Goal: Transaction & Acquisition: Obtain resource

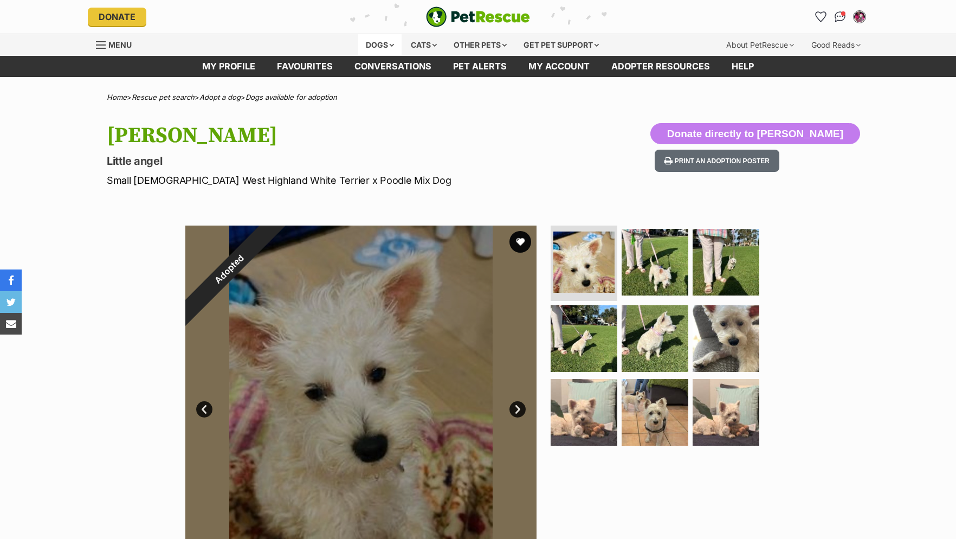
click at [388, 42] on div "Dogs" at bounding box center [379, 45] width 43 height 22
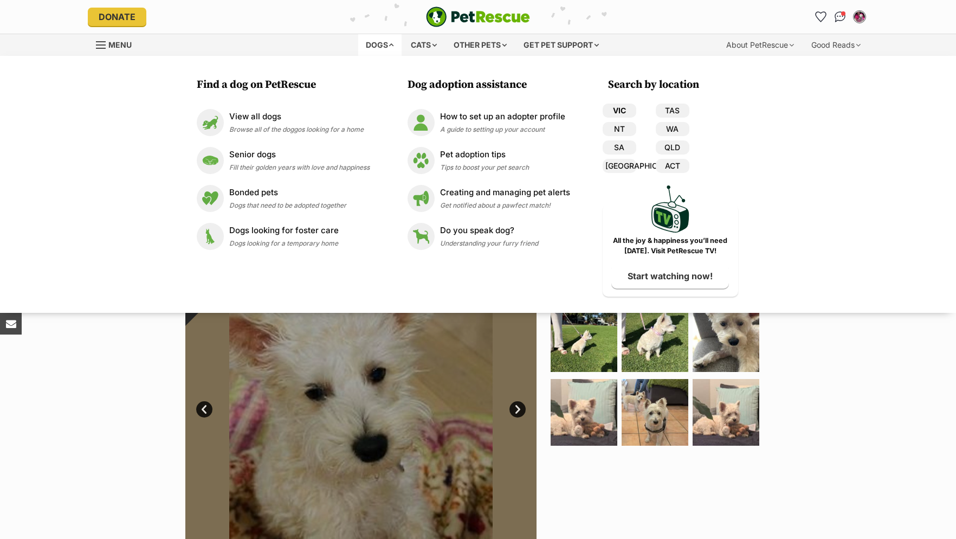
click at [624, 106] on link "VIC" at bounding box center [619, 110] width 34 height 14
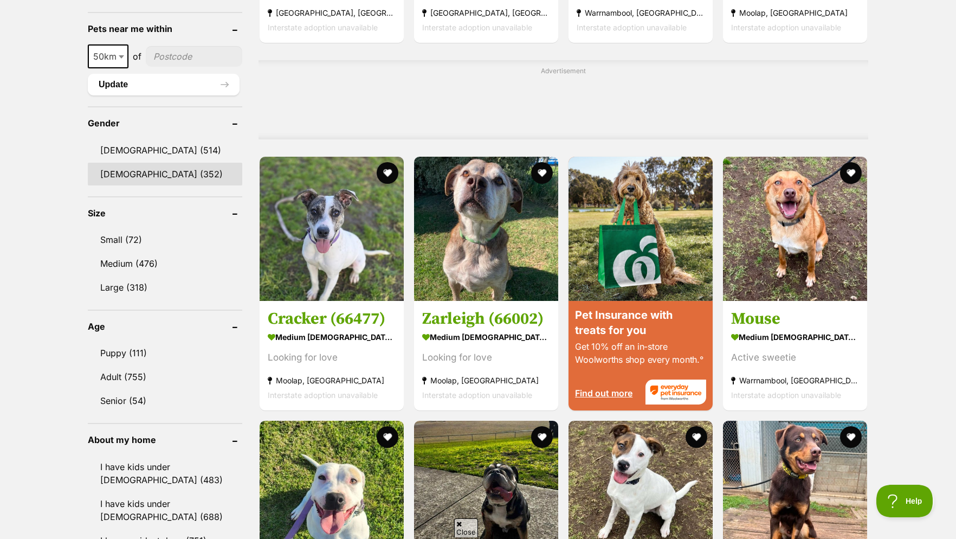
click at [116, 178] on link "[DEMOGRAPHIC_DATA] (352)" at bounding box center [165, 174] width 154 height 23
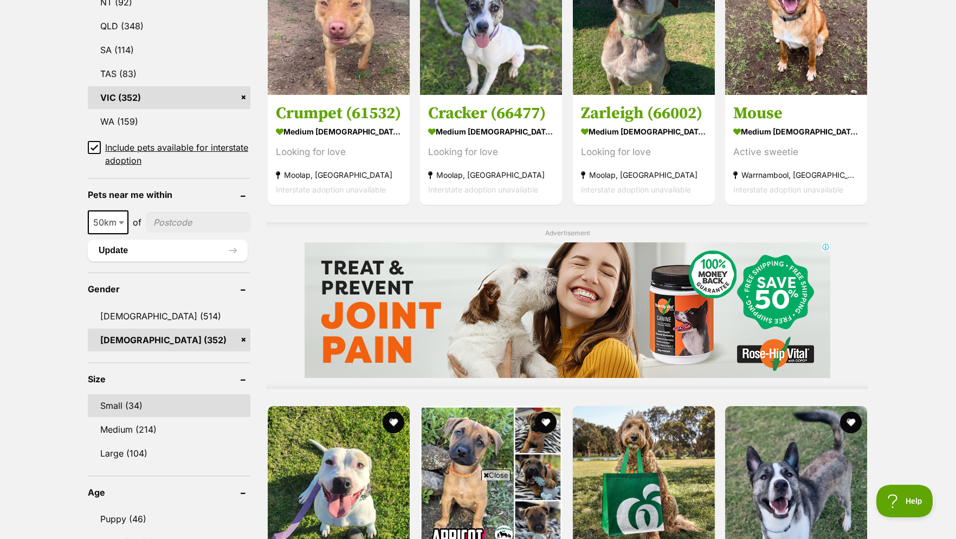
click at [118, 416] on link "Small (34)" at bounding box center [169, 405] width 163 height 23
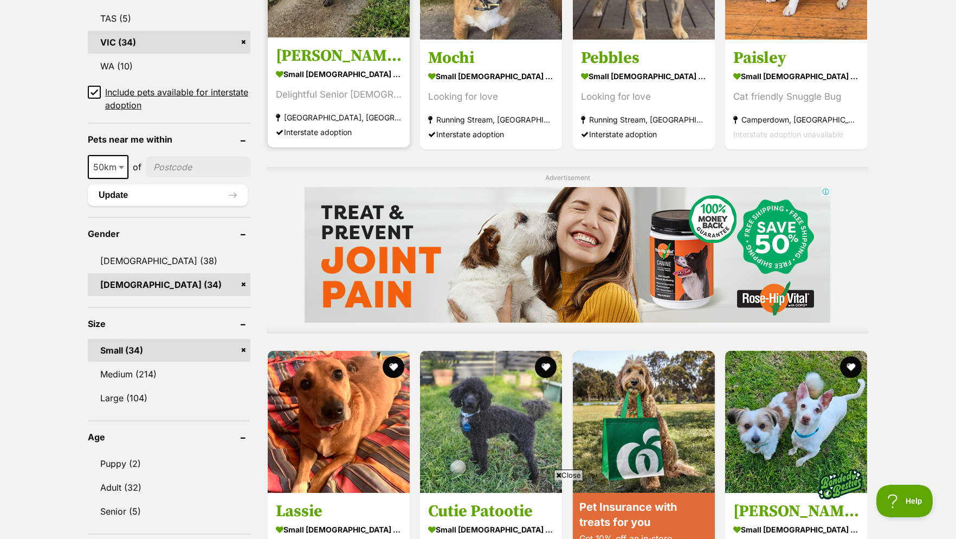
scroll to position [884, 0]
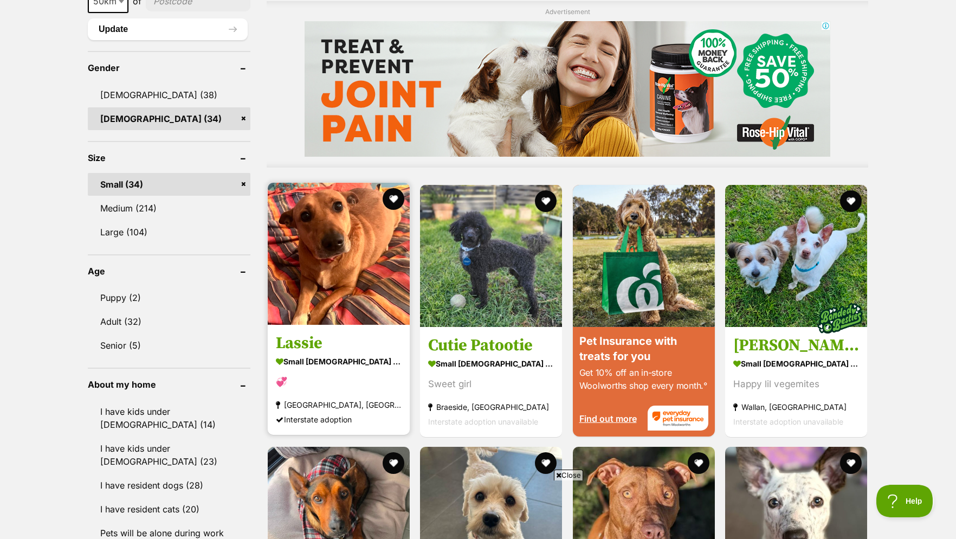
click at [351, 287] on img at bounding box center [339, 254] width 142 height 142
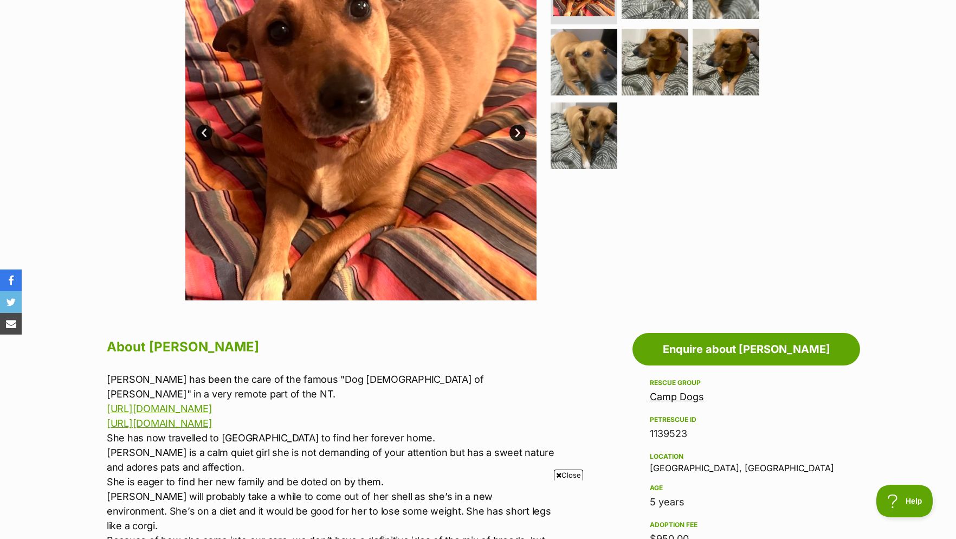
scroll to position [55, 0]
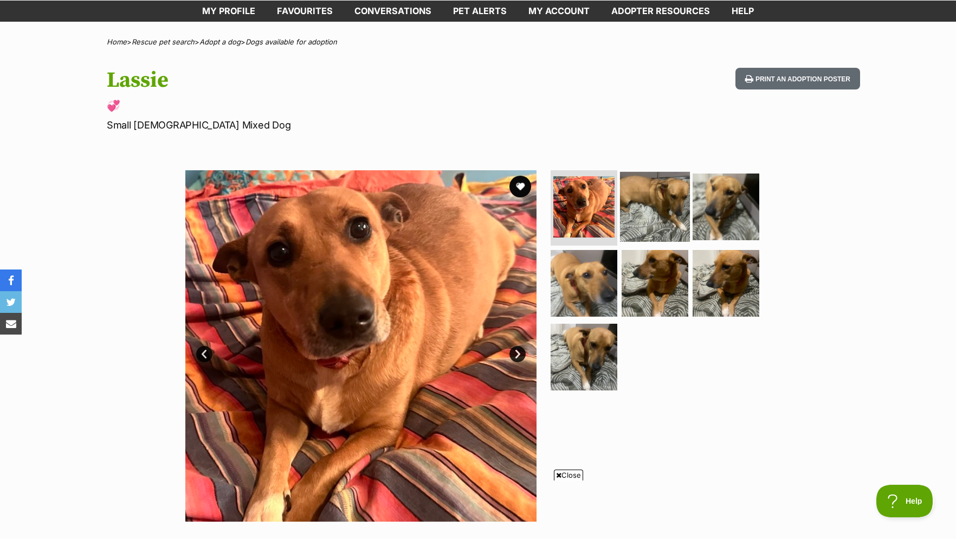
click at [656, 225] on img at bounding box center [655, 206] width 70 height 70
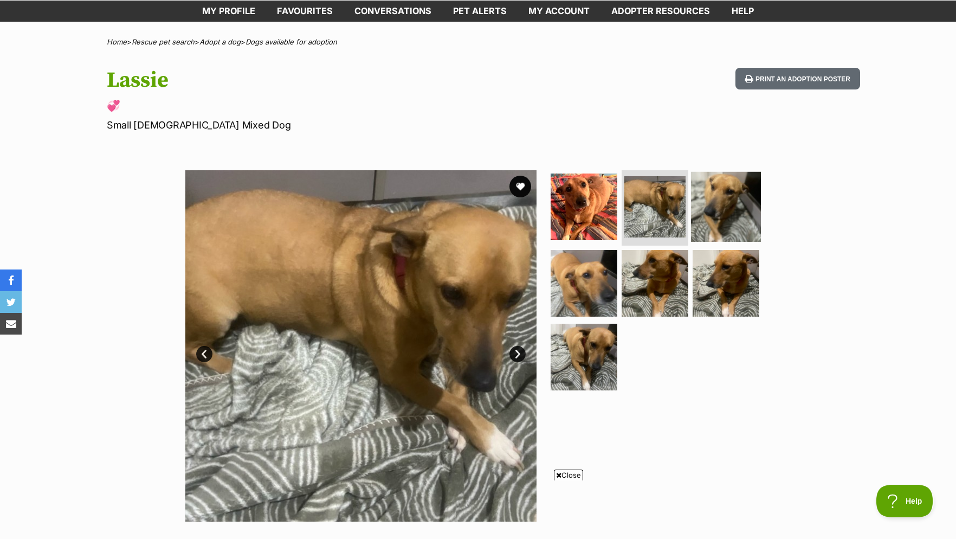
click at [722, 224] on img at bounding box center [726, 206] width 70 height 70
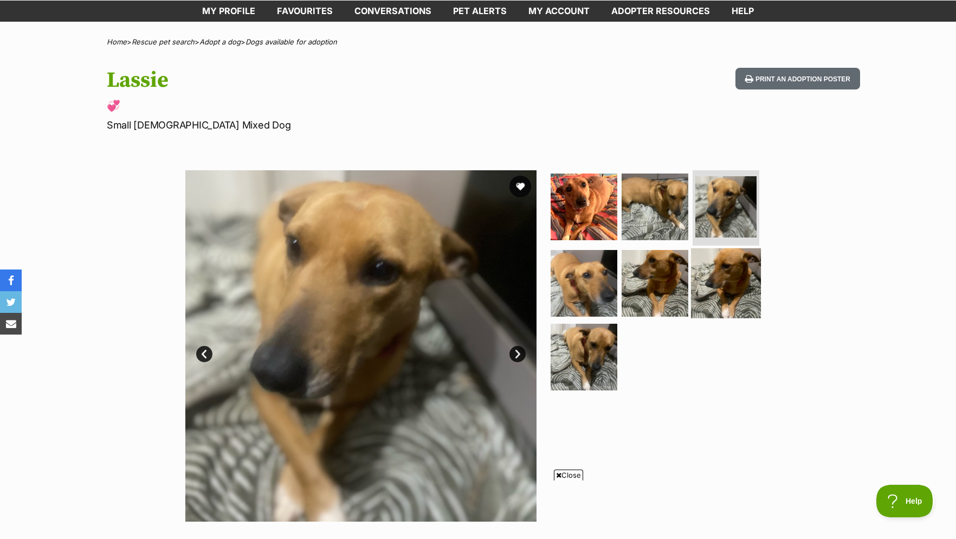
click at [730, 303] on img at bounding box center [726, 283] width 70 height 70
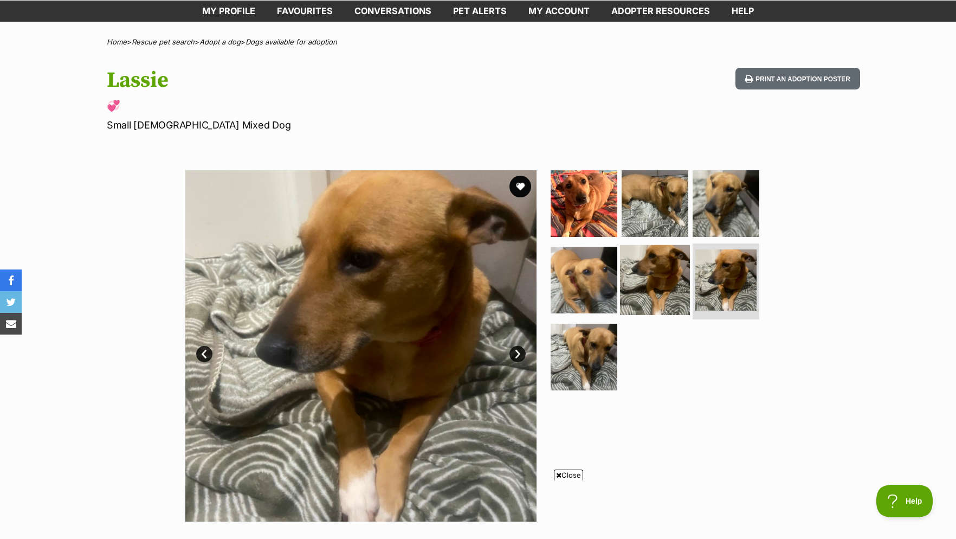
click at [674, 301] on img at bounding box center [655, 280] width 70 height 70
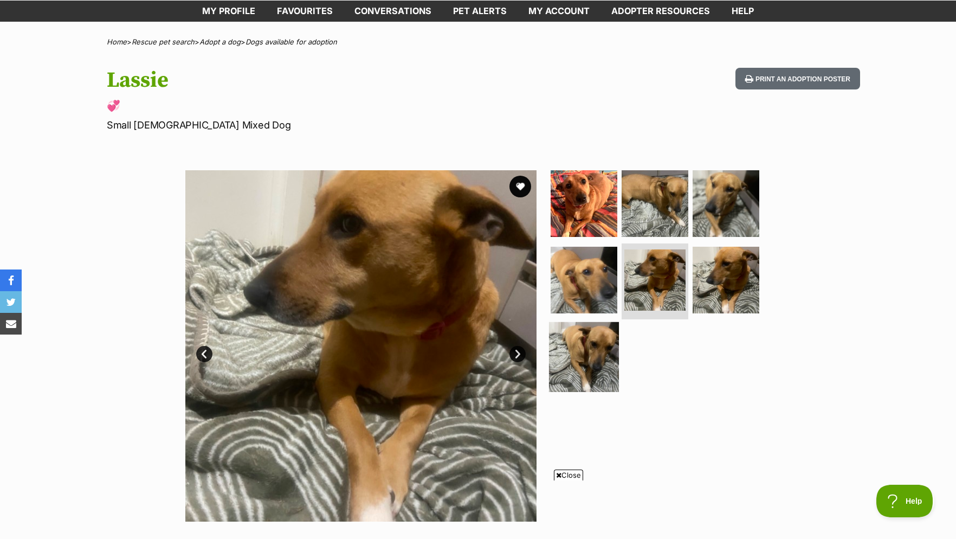
click at [576, 363] on img at bounding box center [584, 357] width 70 height 70
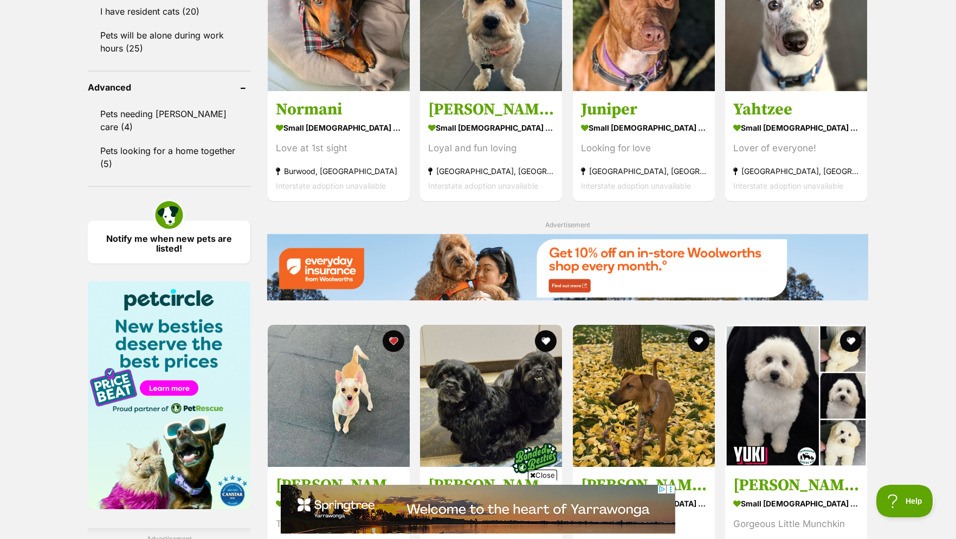
scroll to position [1713, 0]
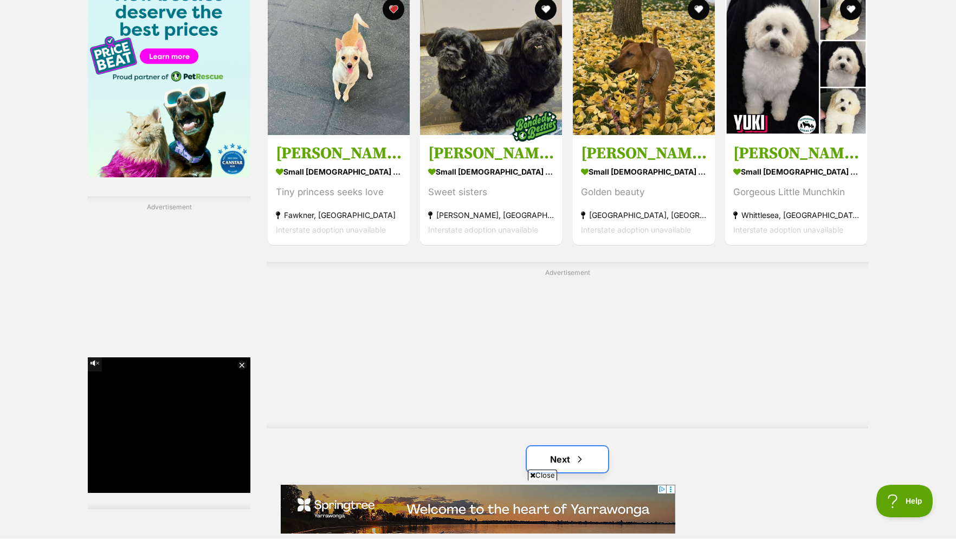
click at [593, 446] on link "Next" at bounding box center [567, 459] width 81 height 26
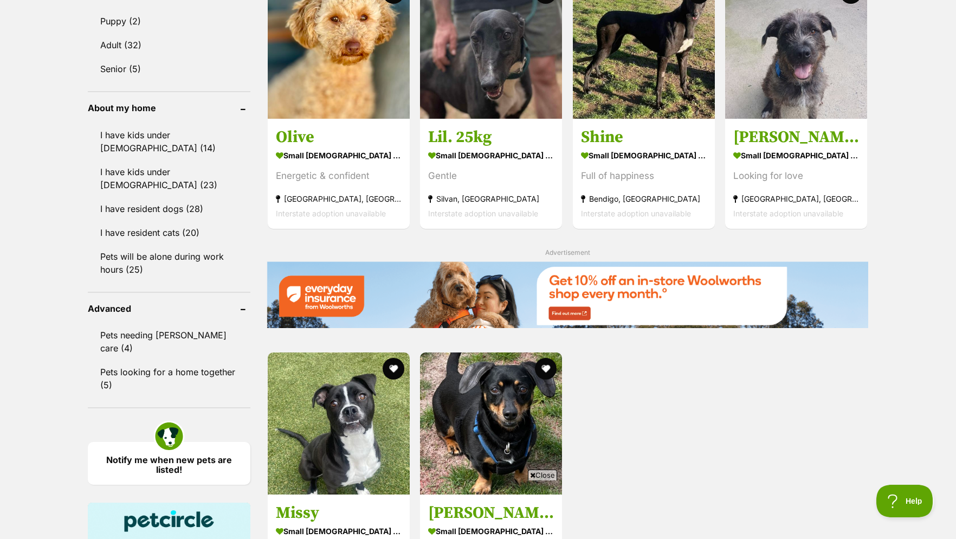
scroll to position [1326, 0]
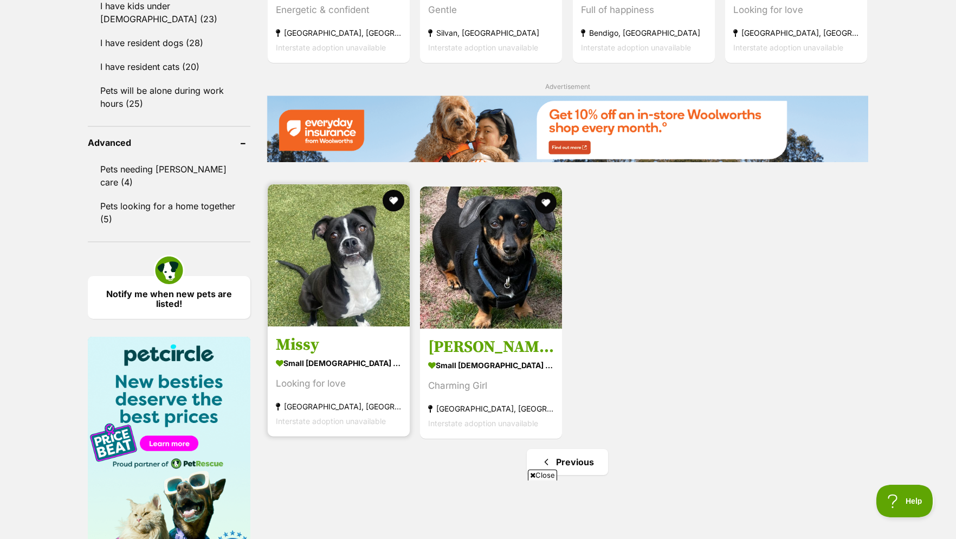
click at [365, 240] on img at bounding box center [339, 255] width 142 height 142
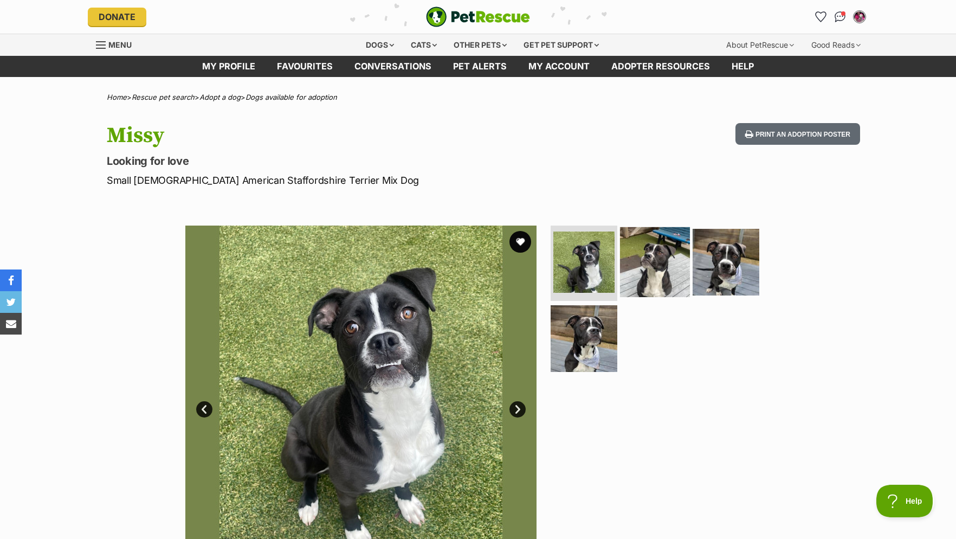
click at [622, 273] on img at bounding box center [655, 261] width 70 height 70
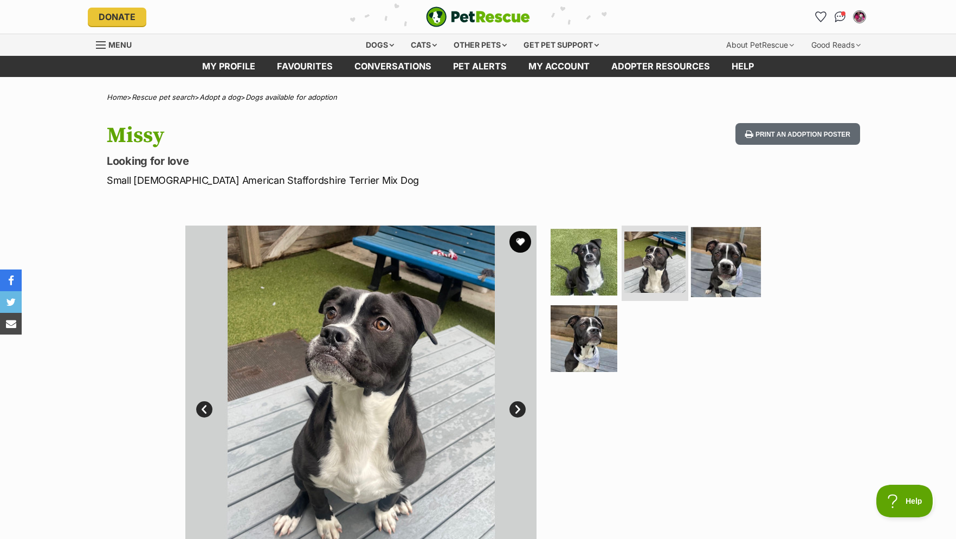
click at [703, 271] on img at bounding box center [726, 261] width 70 height 70
